Goal: Information Seeking & Learning: Learn about a topic

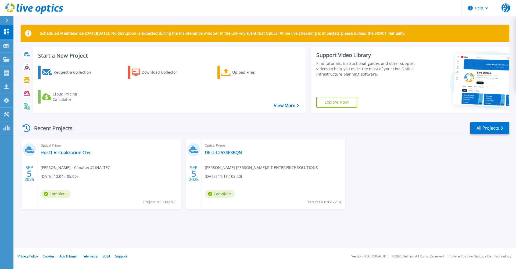
click at [405, 158] on div "SEP 5 2025 Optical Prime Host1 Virtualizacion Ctec Fernando Alvira - Clinaltec …" at bounding box center [262, 179] width 493 height 80
click at [139, 129] on div "Recent Projects All Projects" at bounding box center [265, 128] width 489 height 13
click at [76, 152] on link "Host1 Virtualizacion Ctec" at bounding box center [66, 152] width 51 height 5
click at [64, 154] on link "Host1 Virtualizacion Ctec" at bounding box center [66, 152] width 51 height 5
click at [61, 154] on link "Host1 Virtualizacion Ctec" at bounding box center [66, 152] width 51 height 5
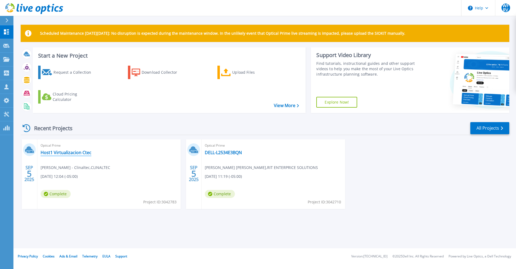
click at [61, 154] on link "Host1 Virtualizacion Ctec" at bounding box center [66, 152] width 51 height 5
click at [8, 128] on icon at bounding box center [6, 127] width 6 height 5
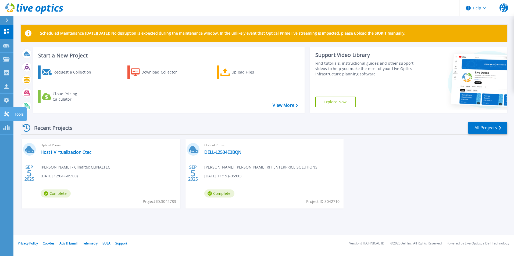
click at [9, 119] on link "Tools Tools" at bounding box center [6, 115] width 13 height 14
click at [59, 153] on link "Host1 Virtualizacion Ctec" at bounding box center [66, 152] width 51 height 5
click at [9, 73] on icon at bounding box center [6, 72] width 6 height 5
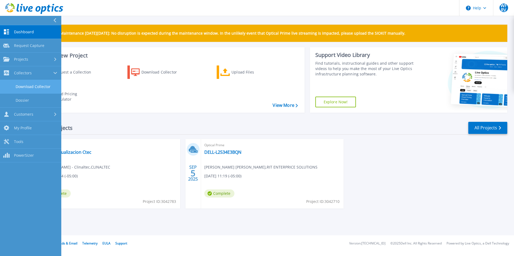
click at [38, 89] on link "Download Collector" at bounding box center [30, 87] width 61 height 14
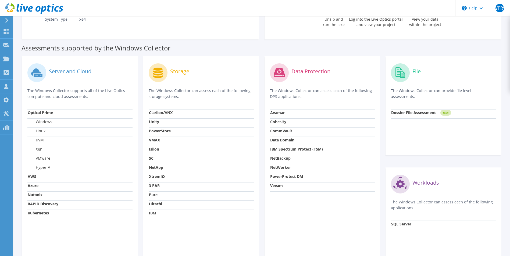
scroll to position [162, 0]
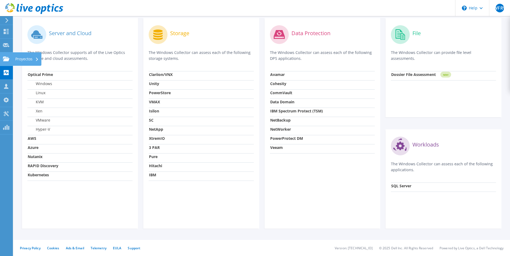
click at [6, 62] on div at bounding box center [6, 60] width 6 height 6
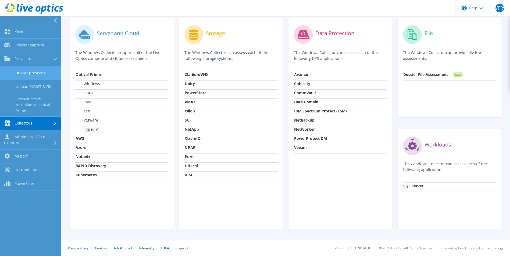
click at [31, 71] on link "Buscar proyectos" at bounding box center [30, 73] width 61 height 14
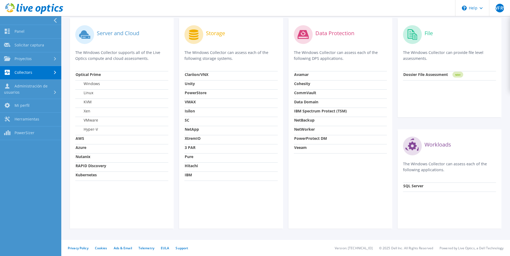
click at [31, 71] on link "Collectors" at bounding box center [30, 73] width 61 height 14
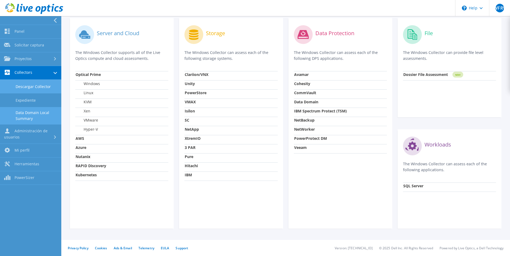
drag, startPoint x: 32, startPoint y: 115, endPoint x: 84, endPoint y: 108, distance: 53.1
click at [32, 115] on link "Data Domain Local Summary" at bounding box center [30, 115] width 61 height 17
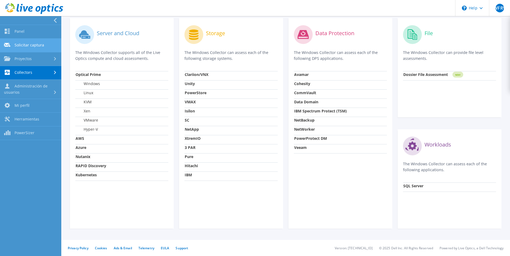
click at [32, 31] on link "Panel" at bounding box center [30, 32] width 61 height 14
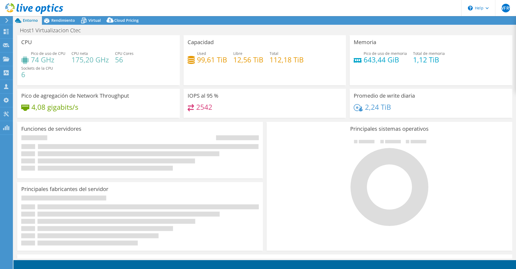
select select "USD"
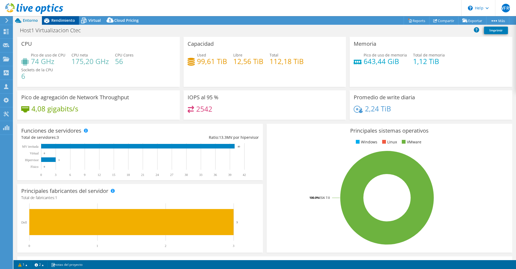
click at [56, 22] on span "Rendimiento" at bounding box center [63, 20] width 24 height 5
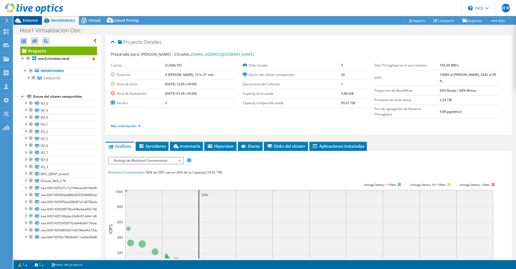
click at [34, 22] on span "Entorno" at bounding box center [30, 20] width 15 height 5
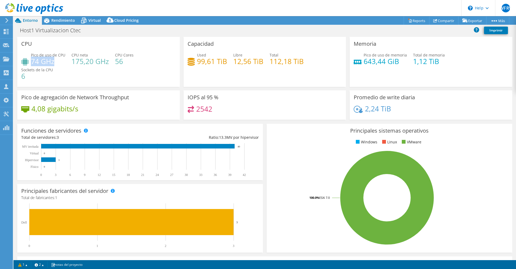
drag, startPoint x: 55, startPoint y: 61, endPoint x: 32, endPoint y: 60, distance: 23.4
click at [32, 60] on h4 "74 GHz" at bounding box center [48, 61] width 34 height 6
drag, startPoint x: 32, startPoint y: 60, endPoint x: 99, endPoint y: 67, distance: 67.4
click at [93, 66] on div "Pico de uso de CPU 74 GHz CPU neta 175,20 GHz CPU Cores 56 Sockets de la CPU 6" at bounding box center [98, 68] width 155 height 32
drag, startPoint x: 108, startPoint y: 63, endPoint x: 72, endPoint y: 62, distance: 35.5
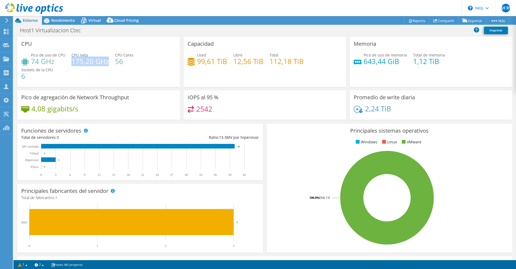
click at [72, 62] on h4 "175,20 GHz" at bounding box center [90, 61] width 37 height 6
drag, startPoint x: 72, startPoint y: 62, endPoint x: 113, endPoint y: 84, distance: 46.5
click at [113, 84] on div "Pico de uso de CPU 74 GHz CPU neta 175,20 GHz CPU Cores 56 Sockets de la CPU 6" at bounding box center [98, 68] width 155 height 32
drag, startPoint x: 106, startPoint y: 60, endPoint x: 72, endPoint y: 59, distance: 34.7
click at [72, 59] on div "Pico de uso de CPU 74 GHz CPU neta 175,20 GHz CPU Cores 56 Sockets de la CPU 6" at bounding box center [98, 68] width 155 height 32
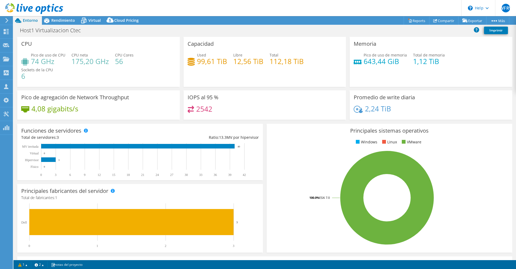
drag, startPoint x: 72, startPoint y: 59, endPoint x: 92, endPoint y: 77, distance: 27.4
click at [92, 77] on div "Pico de uso de CPU 74 GHz CPU neta 175,20 GHz CPU Cores 56 Sockets de la CPU 6" at bounding box center [98, 68] width 155 height 32
drag, startPoint x: 222, startPoint y: 62, endPoint x: 188, endPoint y: 63, distance: 33.9
click at [188, 63] on div "Used 99,61 TiB" at bounding box center [208, 58] width 40 height 12
drag, startPoint x: 188, startPoint y: 63, endPoint x: 211, endPoint y: 76, distance: 25.9
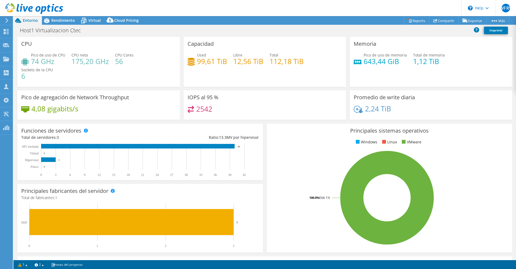
click at [211, 76] on div "Capacidad Used 99,61 TiB Libre 12,56 TiB Total 112,18 TiB" at bounding box center [265, 62] width 163 height 50
drag, startPoint x: 137, startPoint y: 99, endPoint x: 22, endPoint y: 100, distance: 115.3
click at [22, 100] on div "Pico de agregación de Network Throughput 4,08 gigabits/s" at bounding box center [98, 104] width 163 height 29
click at [88, 112] on div "4,08 gigabits/s" at bounding box center [98, 111] width 155 height 11
drag, startPoint x: 82, startPoint y: 109, endPoint x: 34, endPoint y: 113, distance: 48.0
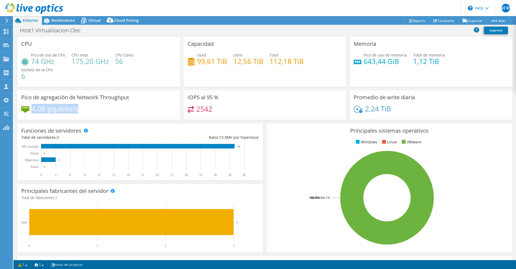
click at [31, 113] on div "4,08 gigabits/s" at bounding box center [98, 111] width 155 height 11
click at [129, 110] on div "4,08 gigabits/s" at bounding box center [98, 111] width 155 height 11
drag, startPoint x: 20, startPoint y: 99, endPoint x: 135, endPoint y: 109, distance: 116.2
click at [135, 109] on div "Pico de agregación de Network Throughput 4,08 gigabits/s" at bounding box center [98, 104] width 163 height 29
click at [138, 109] on div "4,08 gigabits/s" at bounding box center [98, 111] width 155 height 11
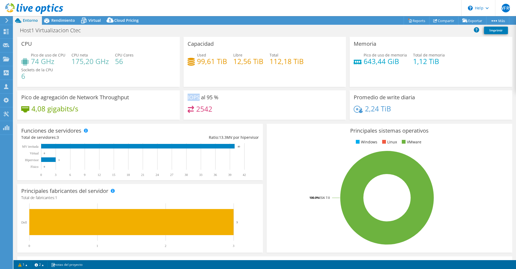
drag, startPoint x: 187, startPoint y: 97, endPoint x: 197, endPoint y: 98, distance: 10.8
click at [197, 98] on h3 "IOPS al 95 %" at bounding box center [203, 97] width 31 height 6
drag, startPoint x: 197, startPoint y: 98, endPoint x: 238, endPoint y: 103, distance: 41.5
click at [238, 103] on div "IOPS al 95 % 2542" at bounding box center [265, 104] width 163 height 29
drag, startPoint x: 212, startPoint y: 97, endPoint x: 206, endPoint y: 97, distance: 6.7
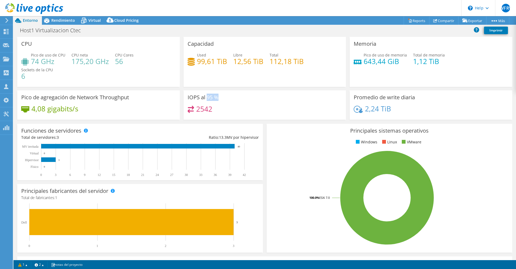
click at [206, 97] on h3 "IOPS al 95 %" at bounding box center [203, 97] width 31 height 6
drag, startPoint x: 206, startPoint y: 97, endPoint x: 244, endPoint y: 109, distance: 39.8
click at [244, 109] on div "2542" at bounding box center [265, 112] width 155 height 12
drag, startPoint x: 395, startPoint y: 110, endPoint x: 341, endPoint y: 112, distance: 53.8
click at [341, 112] on div "CPU Pico de uso de CPU 74 GHz CPU neta 175,20 GHz CPU Cores 56 Sockets de la CP…" at bounding box center [264, 80] width 499 height 86
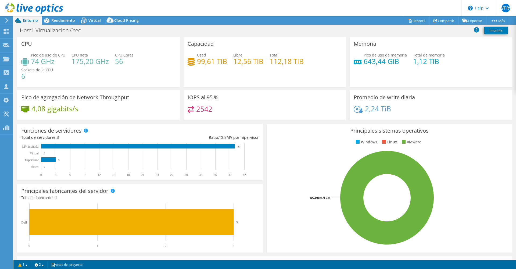
click at [410, 115] on div "2,24 TiB" at bounding box center [431, 111] width 155 height 11
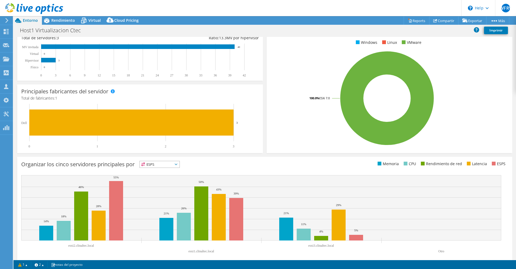
scroll to position [105, 0]
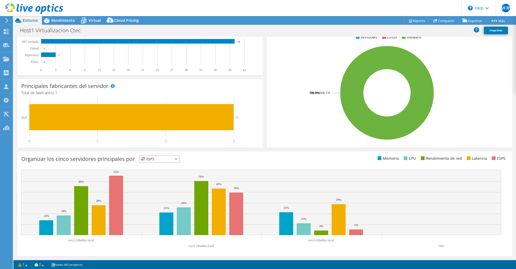
click at [174, 160] on span "ESPS" at bounding box center [160, 159] width 40 height 6
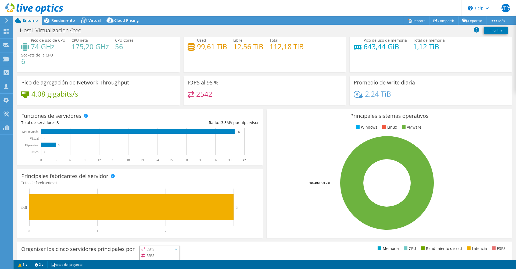
scroll to position [0, 0]
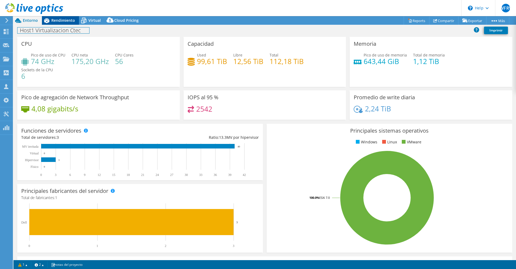
click at [66, 25] on div "Host1 Virtualizacion Ctec Imprimir" at bounding box center [264, 31] width 503 height 12
click at [64, 22] on span "Rendimiento" at bounding box center [63, 20] width 24 height 5
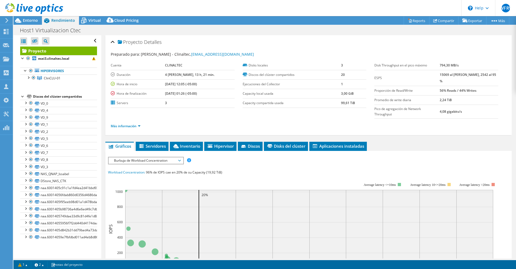
click at [129, 157] on span "Burbuja de Workload Concentration" at bounding box center [145, 160] width 69 height 6
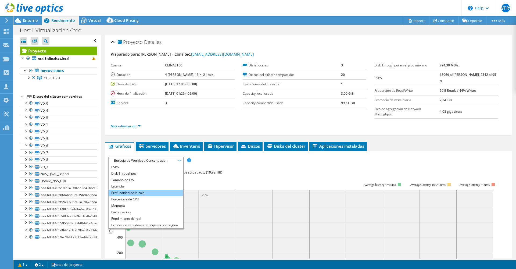
scroll to position [19, 0]
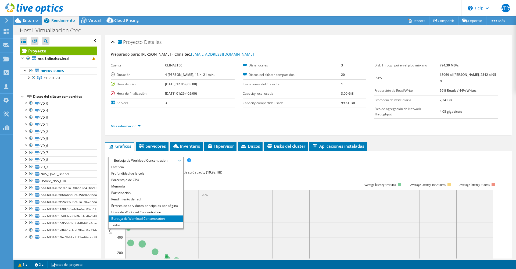
click at [124, 222] on li "Todos" at bounding box center [146, 225] width 74 height 6
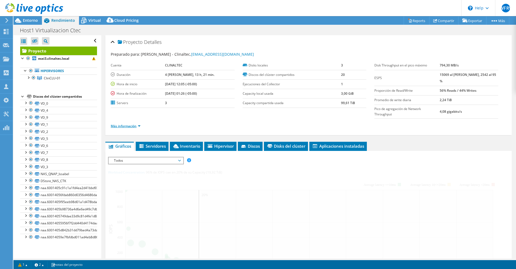
click at [137, 124] on link "Más información" at bounding box center [126, 126] width 30 height 5
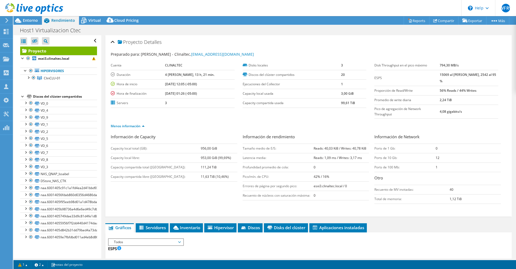
click at [198, 183] on div "Información de Capacity Capacity local total (GB): 956,00 GiB Capacity local li…" at bounding box center [309, 170] width 396 height 73
drag, startPoint x: 202, startPoint y: 74, endPoint x: 171, endPoint y: 74, distance: 30.6
click at [171, 74] on tr "Duración 4 días, 13 h, 21 min." at bounding box center [173, 74] width 124 height 9
drag, startPoint x: 171, startPoint y: 74, endPoint x: 163, endPoint y: 94, distance: 21.5
click at [163, 94] on tr "Hora de finalización 09/10/2025, 01:26 (-05:00)" at bounding box center [173, 93] width 124 height 9
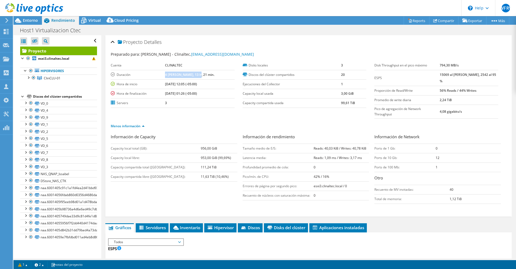
drag, startPoint x: 163, startPoint y: 94, endPoint x: 200, endPoint y: 112, distance: 41.1
click at [200, 122] on ul "Menos información" at bounding box center [309, 125] width 396 height 7
drag, startPoint x: 445, startPoint y: 74, endPoint x: 438, endPoint y: 73, distance: 7.0
click at [438, 73] on tr "ESPS 15069 al pico máximo, 2542 al 95 %" at bounding box center [436, 78] width 124 height 16
click at [504, 99] on div "Proyecto Detalles Preparado para: Fernando Alvira - Clinaltec, jefe.tic@clinalt…" at bounding box center [308, 125] width 406 height 181
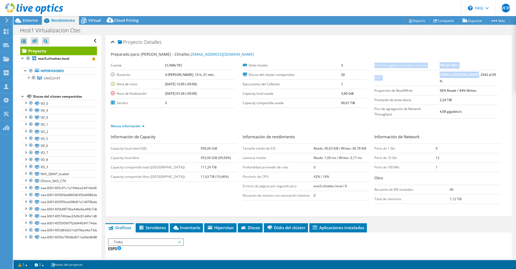
drag, startPoint x: 477, startPoint y: 73, endPoint x: 495, endPoint y: 76, distance: 18.4
click at [495, 76] on div "Disk Throughput en el pico máximo 794,30 MB/s ESPS 15069 al pico máximo, 2542 a…" at bounding box center [440, 90] width 132 height 58
drag, startPoint x: 495, startPoint y: 76, endPoint x: 490, endPoint y: 80, distance: 7.1
click at [490, 86] on td "56% Reads / 44% Writes" at bounding box center [469, 90] width 58 height 9
click at [475, 75] on b "15069 al pico máximo, 2542 al 95 %" at bounding box center [468, 77] width 56 height 11
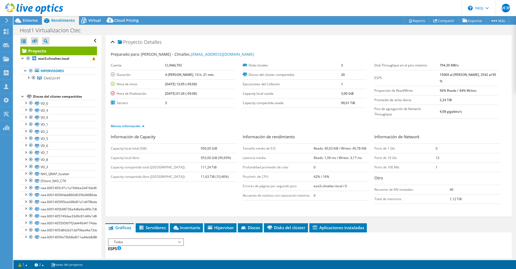
drag, startPoint x: 461, startPoint y: 63, endPoint x: 437, endPoint y: 63, distance: 23.9
click at [437, 63] on tr "Disk Throughput en el pico máximo 794,30 MB/s" at bounding box center [436, 65] width 124 height 9
drag, startPoint x: 437, startPoint y: 63, endPoint x: 479, endPoint y: 55, distance: 42.5
click at [479, 55] on div "Preparado para: Fernando Alvira - Clinaltec, jefe.tic@clinaltec.com.co" at bounding box center [309, 54] width 396 height 6
drag, startPoint x: 454, startPoint y: 94, endPoint x: 438, endPoint y: 94, distance: 15.3
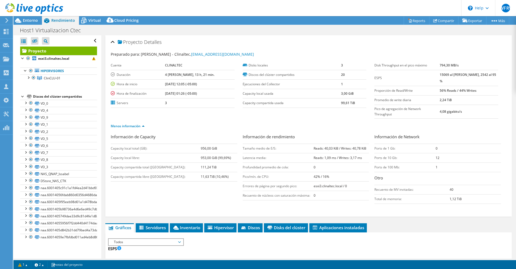
click at [439, 95] on tr "Promedio de write diaria 2,24 TiB" at bounding box center [436, 99] width 124 height 9
drag, startPoint x: 438, startPoint y: 94, endPoint x: 462, endPoint y: 126, distance: 39.9
click at [462, 134] on h3 "Información de Network" at bounding box center [437, 137] width 127 height 7
drag, startPoint x: 469, startPoint y: 102, endPoint x: 441, endPoint y: 102, distance: 28.0
click at [441, 105] on td "4,08 gigabits/s" at bounding box center [469, 112] width 58 height 14
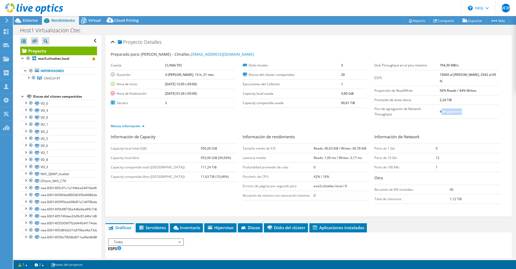
drag, startPoint x: 441, startPoint y: 102, endPoint x: 456, endPoint y: 117, distance: 21.1
click at [458, 122] on ul "Menos información" at bounding box center [309, 125] width 396 height 7
drag, startPoint x: 480, startPoint y: 83, endPoint x: 439, endPoint y: 83, distance: 40.6
click at [439, 86] on tr "Proporción de Read/Write 56% Reads / 44% Writes" at bounding box center [436, 90] width 124 height 9
drag, startPoint x: 439, startPoint y: 83, endPoint x: 476, endPoint y: 118, distance: 51.0
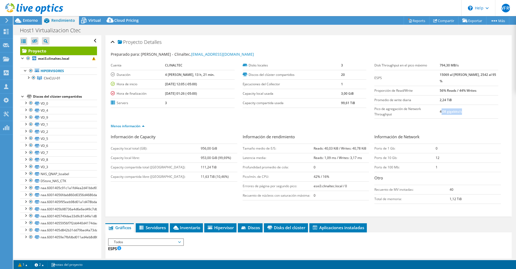
click at [477, 119] on div "Menos información" at bounding box center [309, 126] width 396 height 15
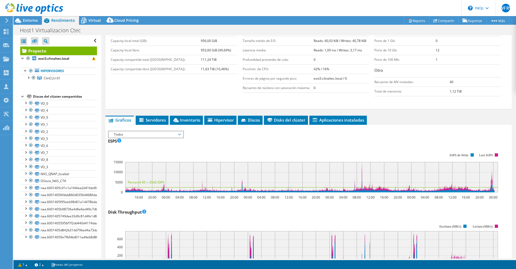
scroll to position [134, 0]
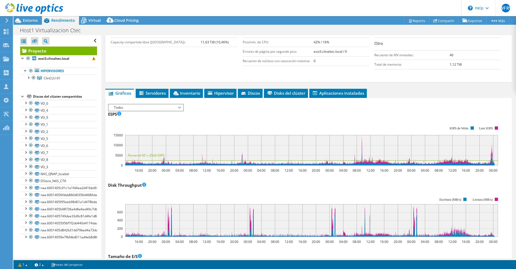
click at [326, 110] on div "ESPS 16:00 20:00 00:00 04:00 08:00 12:00 16:00 20:00 00:00 04:00 08:00 12:00 16…" at bounding box center [308, 141] width 401 height 63
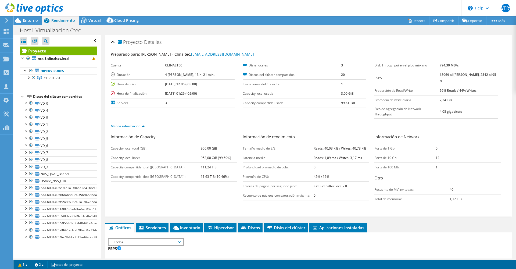
drag, startPoint x: 454, startPoint y: 94, endPoint x: 436, endPoint y: 94, distance: 18.0
click at [436, 95] on tr "Promedio de write diaria 2,24 TiB" at bounding box center [436, 99] width 124 height 9
drag, startPoint x: 436, startPoint y: 94, endPoint x: 459, endPoint y: 96, distance: 24.0
click at [459, 96] on td "2,24 TiB" at bounding box center [469, 99] width 58 height 9
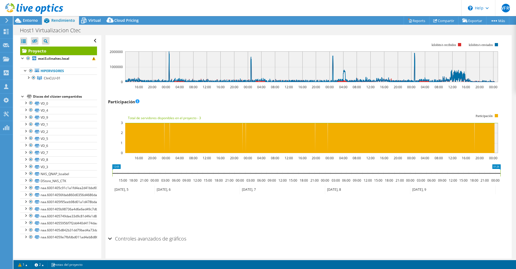
scroll to position [717, 0]
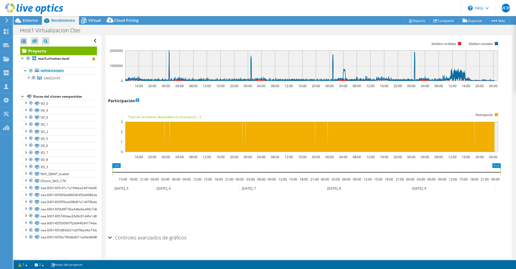
click at [110, 232] on div "Controles avanzados de gráficos" at bounding box center [308, 238] width 401 height 12
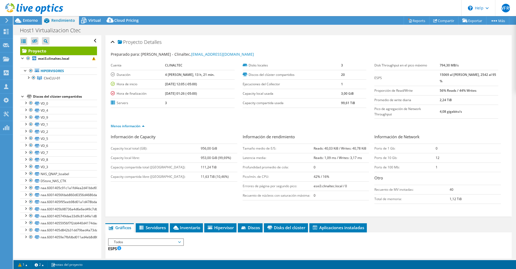
scroll to position [54, 0]
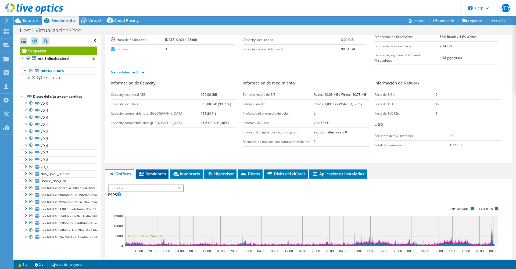
click at [161, 171] on span "Servidores" at bounding box center [151, 173] width 27 height 5
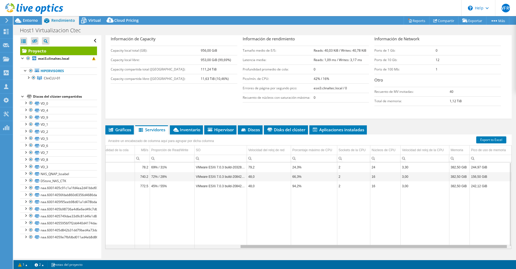
scroll to position [0, 0]
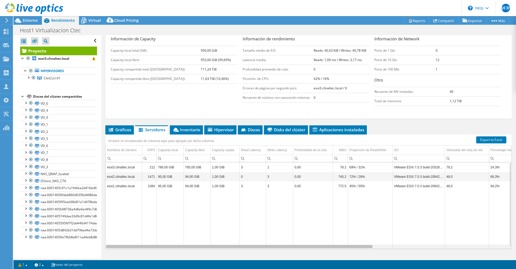
drag, startPoint x: 355, startPoint y: 236, endPoint x: 228, endPoint y: 228, distance: 127.7
click at [230, 235] on body "WFRV Asociado de canal WILLIAM FERNANDO RUANO VIVEROS william.ruano@ritenterpri…" at bounding box center [258, 134] width 516 height 269
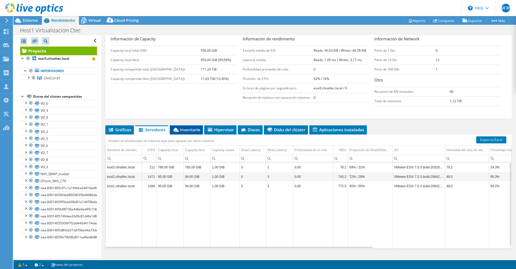
click at [194, 125] on li "Inventario" at bounding box center [186, 129] width 33 height 9
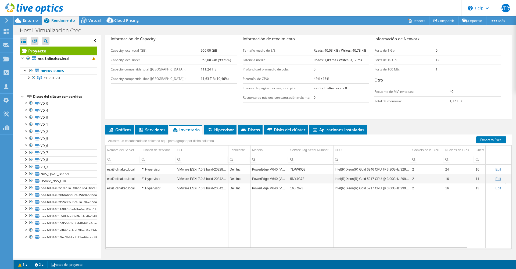
click at [196, 183] on td "VMware ESXi 7.0.3 build-20842708" at bounding box center [202, 187] width 52 height 9
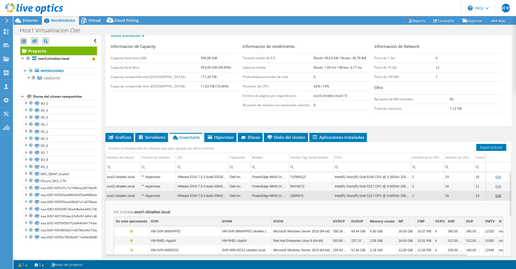
scroll to position [71, 0]
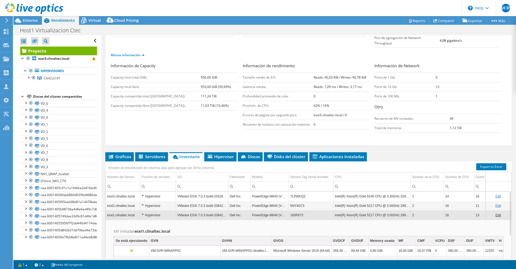
click at [413, 152] on ul "Gráficos Servidores Inventario Hipervisor Discos Disks del clúster Aplicaciones…" at bounding box center [308, 156] width 406 height 9
drag, startPoint x: 269, startPoint y: 185, endPoint x: 277, endPoint y: 185, distance: 7.3
click at [277, 191] on td "PowerEdge M640 (VRTX)" at bounding box center [270, 195] width 38 height 9
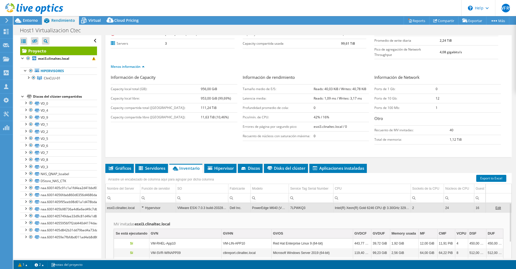
scroll to position [98, 0]
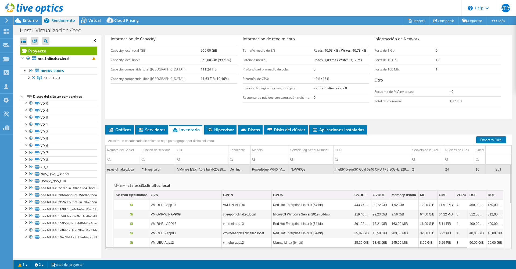
click at [175, 128] on icon at bounding box center [175, 130] width 5 height 4
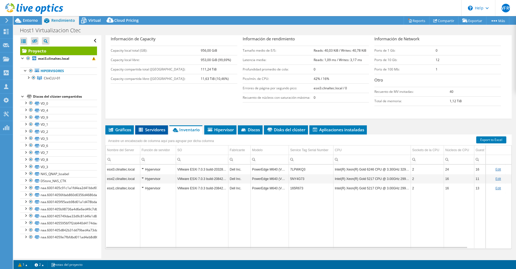
click at [164, 127] on span "Servidores" at bounding box center [151, 129] width 27 height 5
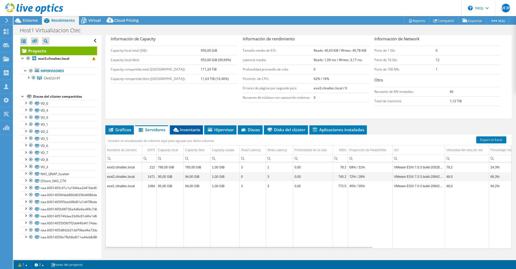
click at [182, 127] on span "Inventario" at bounding box center [187, 129] width 28 height 5
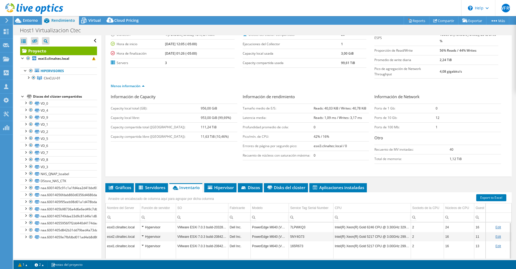
scroll to position [0, 0]
